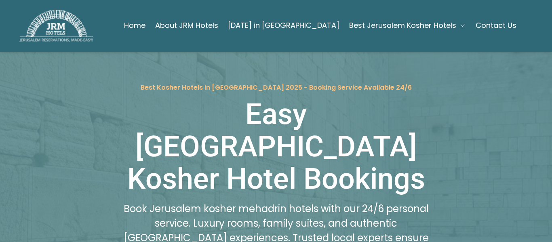
scroll to position [40, 0]
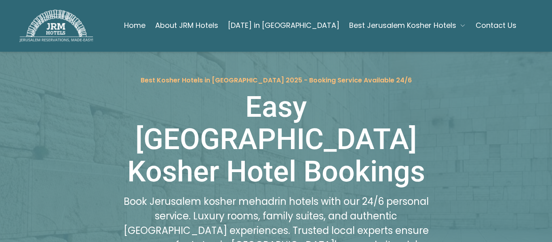
click at [493, 24] on link "Contact Us" at bounding box center [496, 25] width 41 height 16
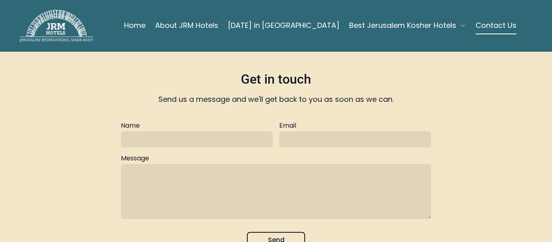
click at [495, 28] on link "Contact Us" at bounding box center [496, 25] width 41 height 16
click at [459, 24] on icon "button" at bounding box center [462, 25] width 6 height 6
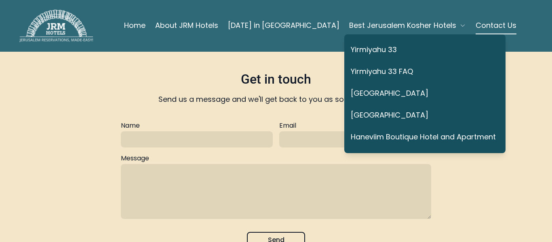
click at [504, 27] on link "Contact Us" at bounding box center [496, 25] width 41 height 16
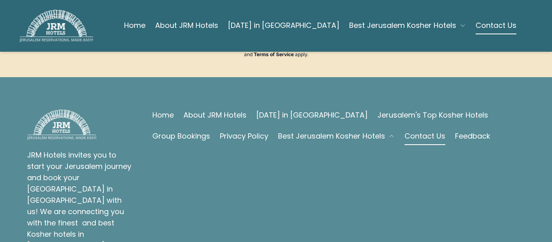
scroll to position [283, 0]
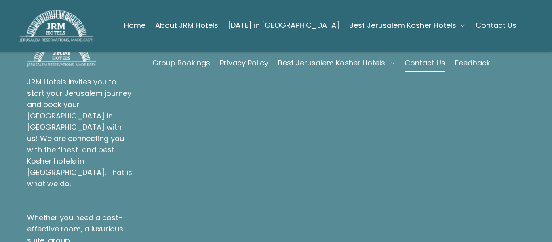
click at [55, 18] on img at bounding box center [56, 26] width 74 height 32
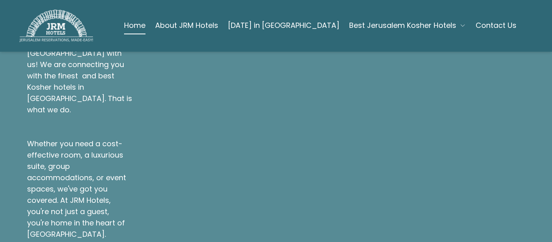
scroll to position [1944, 0]
